Goal: Navigation & Orientation: Go to known website

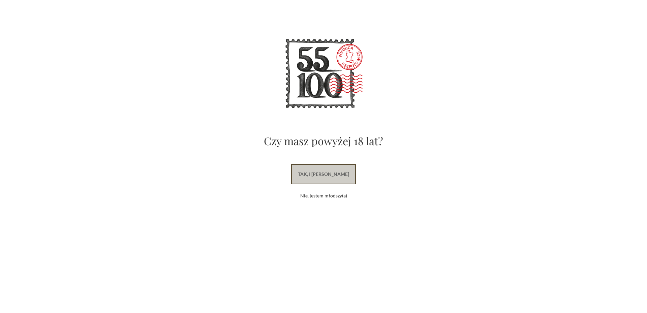
click at [309, 169] on link "tak, i [PERSON_NAME]" at bounding box center [323, 174] width 65 height 20
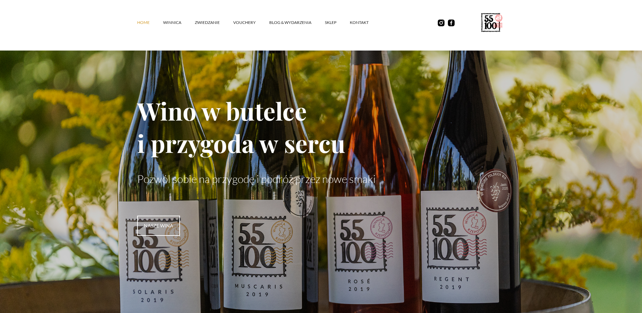
click at [77, 20] on div "Home winnica ZWIEDZANIE vouchery Blog & Wydarzenia SKLEP kontakt" at bounding box center [321, 25] width 642 height 51
click at [67, 14] on div "Home winnica ZWIEDZANIE vouchery Blog & Wydarzenia SKLEP kontakt" at bounding box center [321, 25] width 642 height 51
click at [100, 24] on div "Home winnica ZWIEDZANIE vouchery Blog & Wydarzenia SKLEP kontakt" at bounding box center [321, 25] width 642 height 51
click at [82, 16] on div "Home winnica ZWIEDZANIE vouchery Blog & Wydarzenia SKLEP kontakt" at bounding box center [321, 25] width 642 height 51
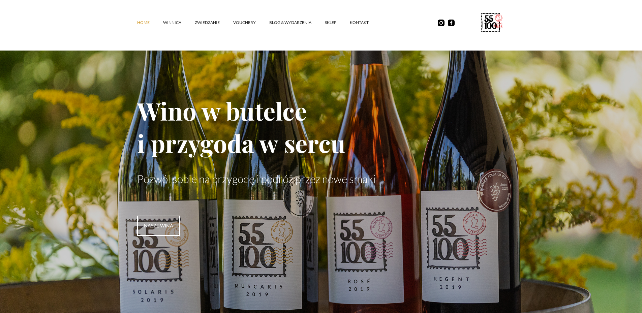
click at [548, 33] on div "Home winnica ZWIEDZANIE vouchery Blog & Wydarzenia SKLEP kontakt" at bounding box center [321, 25] width 642 height 51
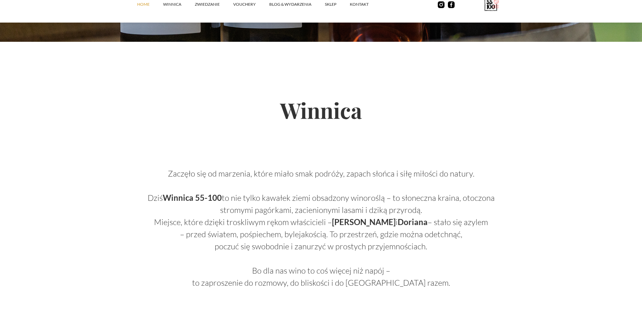
scroll to position [269, 0]
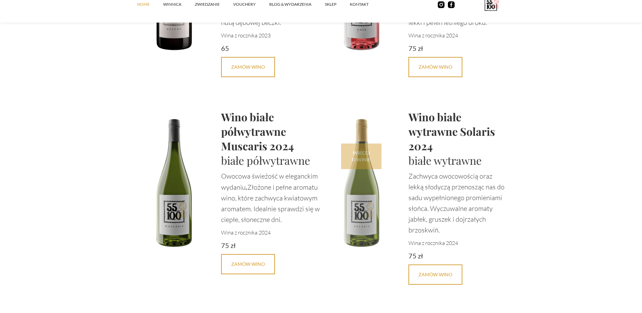
scroll to position [1482, 0]
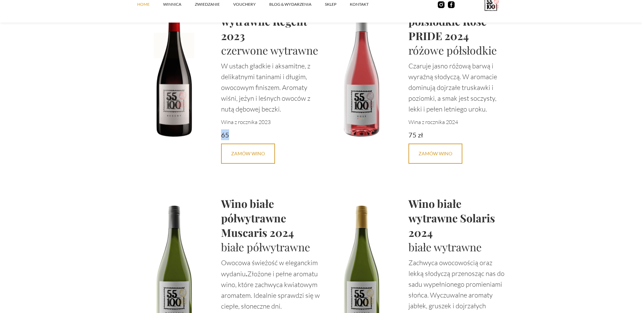
drag, startPoint x: 221, startPoint y: 135, endPoint x: 236, endPoint y: 132, distance: 15.7
click at [236, 132] on div "65" at bounding box center [271, 134] width 100 height 11
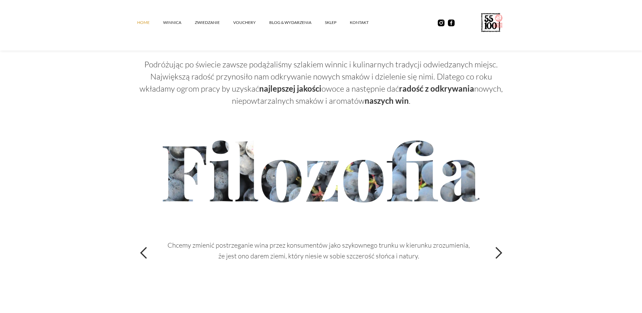
scroll to position [2193, 0]
